Goal: Navigation & Orientation: Go to known website

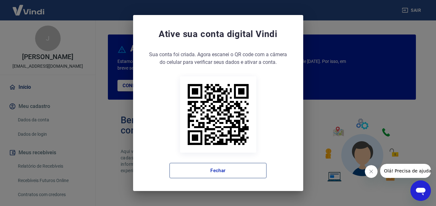
click at [231, 169] on button "Fechar" at bounding box center [218, 170] width 97 height 15
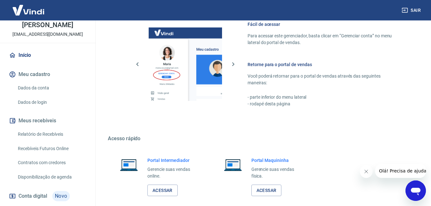
scroll to position [384, 0]
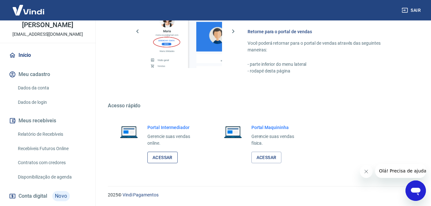
click at [163, 160] on link "Acessar" at bounding box center [162, 158] width 30 height 12
